Goal: Book appointment/travel/reservation

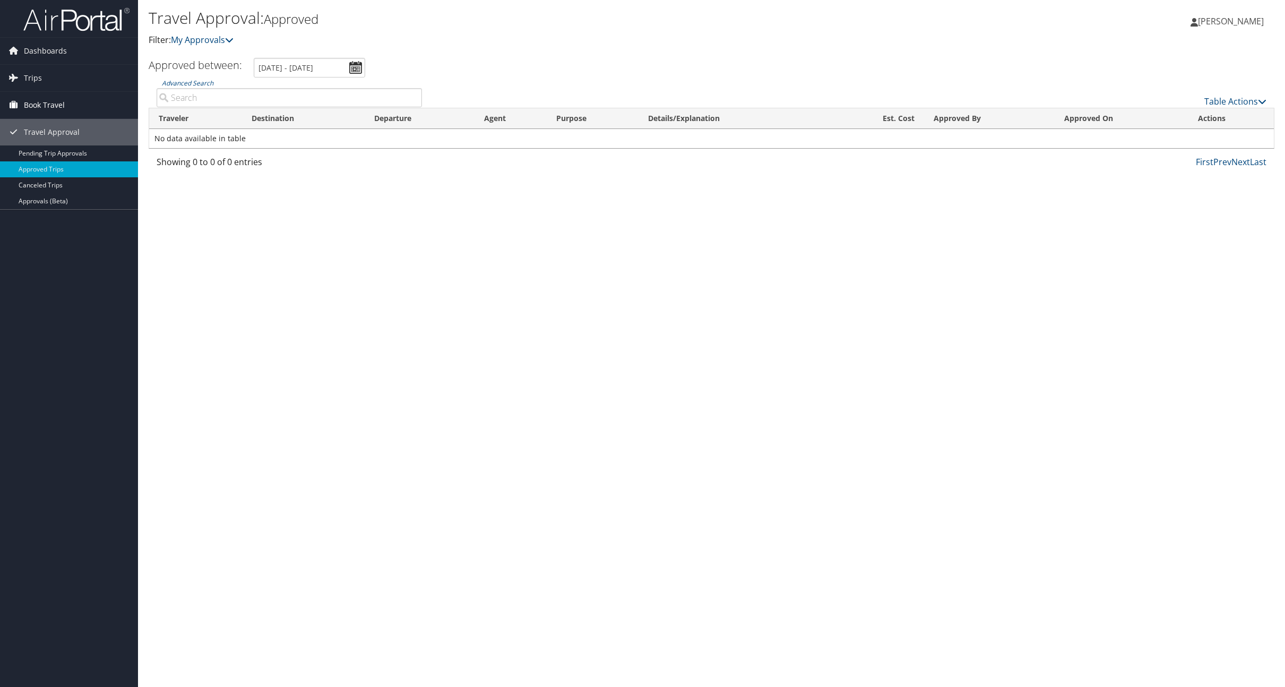
click at [38, 100] on span "Book Travel" at bounding box center [44, 105] width 41 height 27
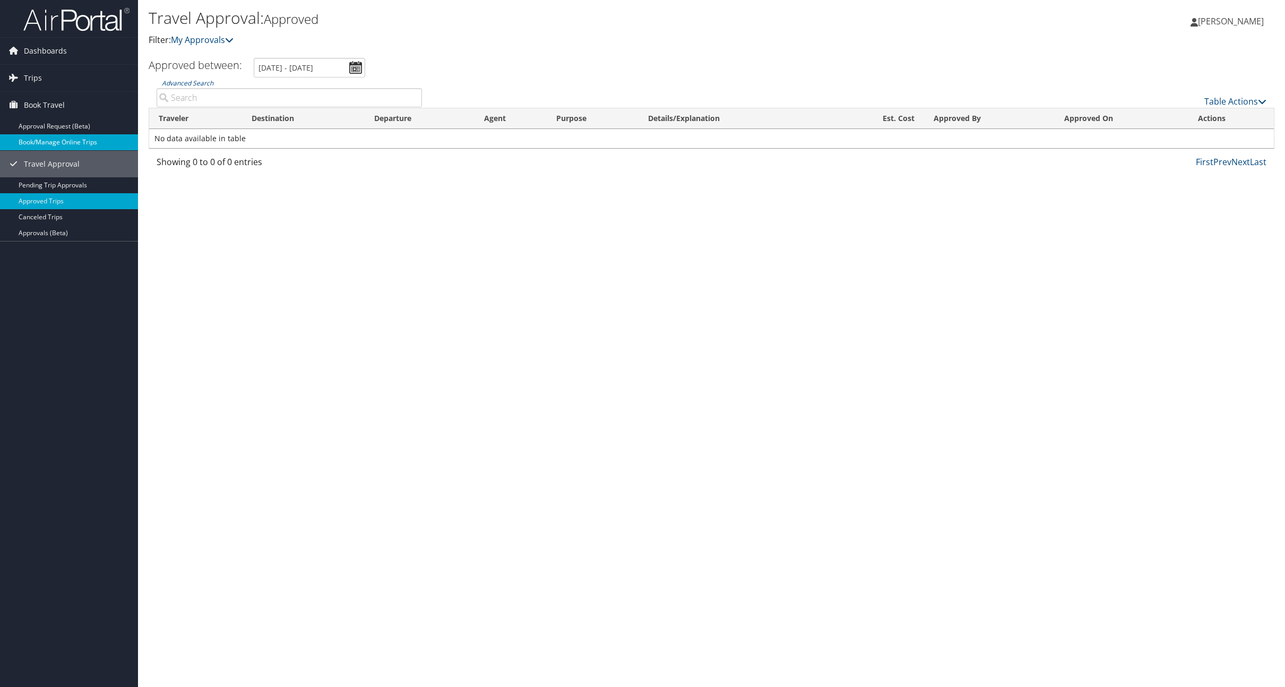
click at [52, 141] on link "Book/Manage Online Trips" at bounding box center [69, 142] width 138 height 16
